Goal: Task Accomplishment & Management: Use online tool/utility

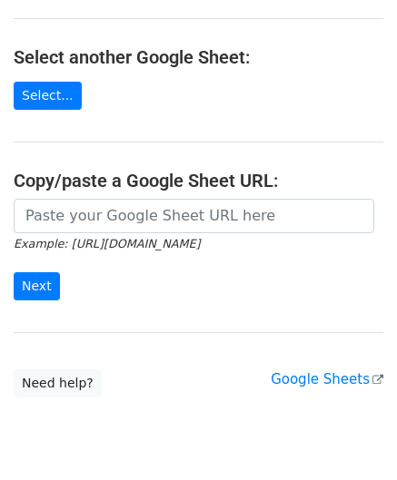
scroll to position [182, 0]
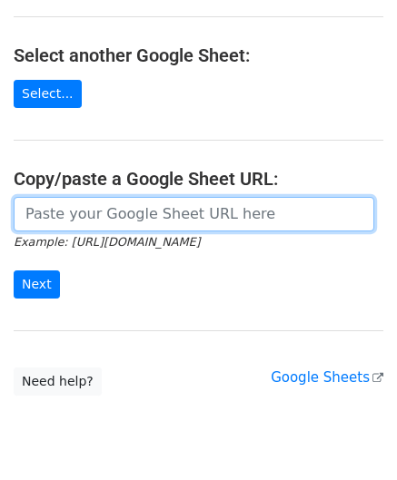
click at [84, 201] on input "url" at bounding box center [194, 214] width 360 height 34
paste input "[URL][DOMAIN_NAME]"
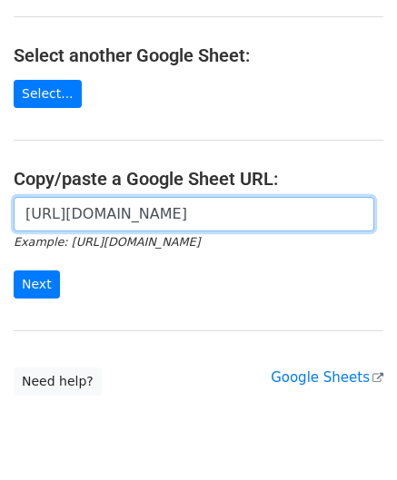
scroll to position [0, 385]
type input "[URL][DOMAIN_NAME]"
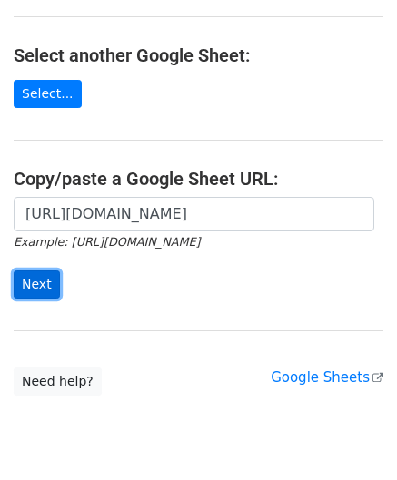
scroll to position [0, 0]
click at [34, 275] on input "Next" at bounding box center [37, 285] width 46 height 28
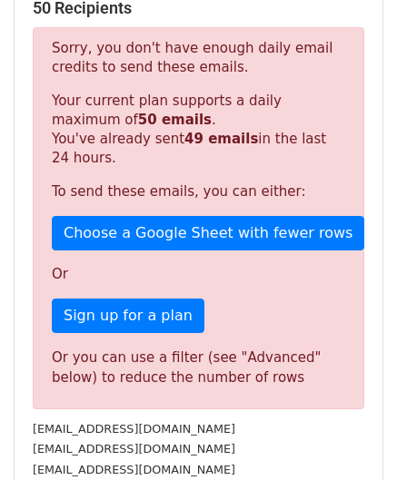
scroll to position [613, 0]
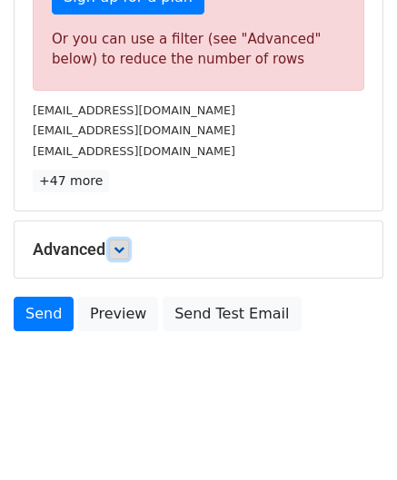
click at [119, 244] on icon at bounding box center [118, 249] width 11 height 11
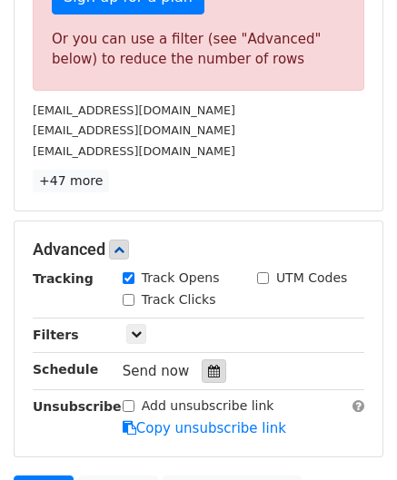
click at [208, 365] on icon at bounding box center [214, 371] width 12 height 13
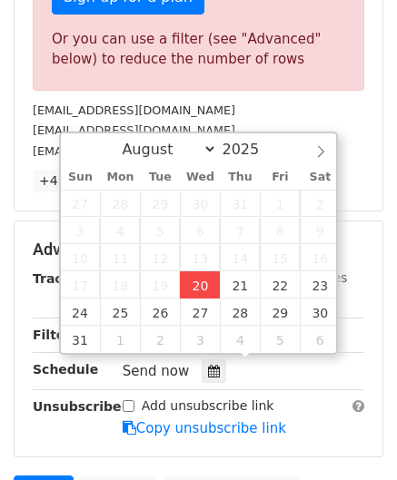
type input "[DATE] 12:00"
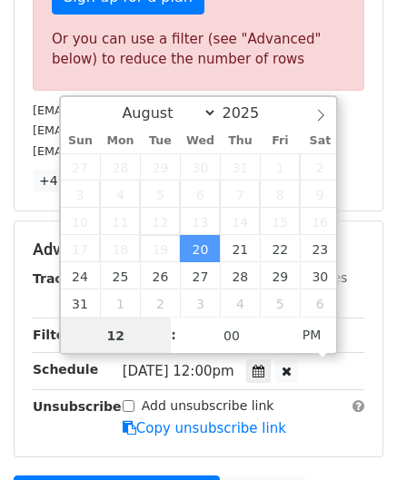
paste input "5"
type input "5"
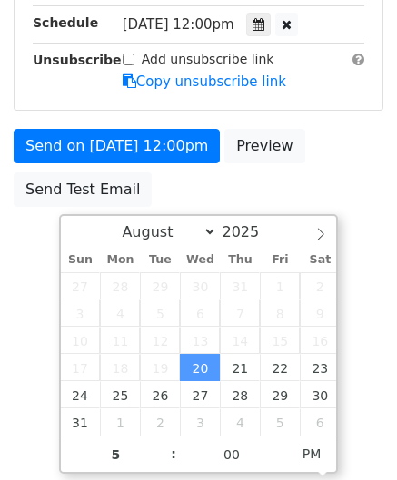
type input "[DATE] 17:00"
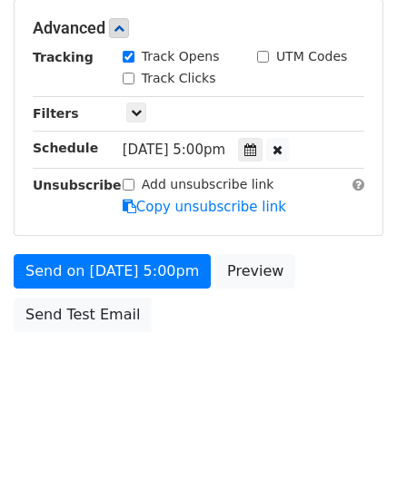
scroll to position [832, 0]
